Goal: Manage account settings

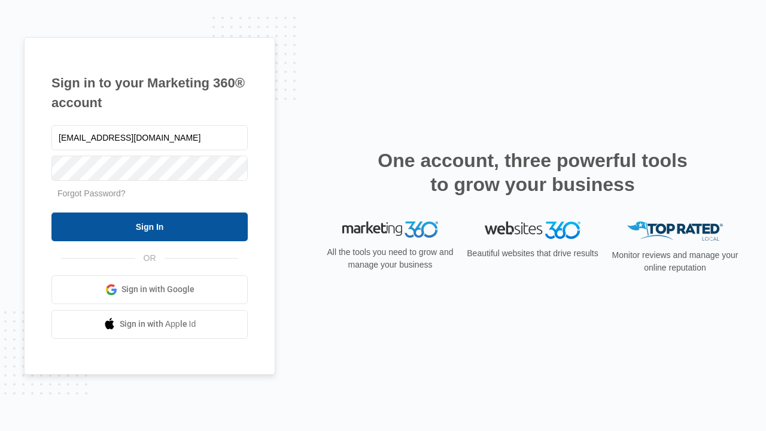
click at [150, 226] on input "Sign In" at bounding box center [149, 227] width 196 height 29
